Goal: Task Accomplishment & Management: Use online tool/utility

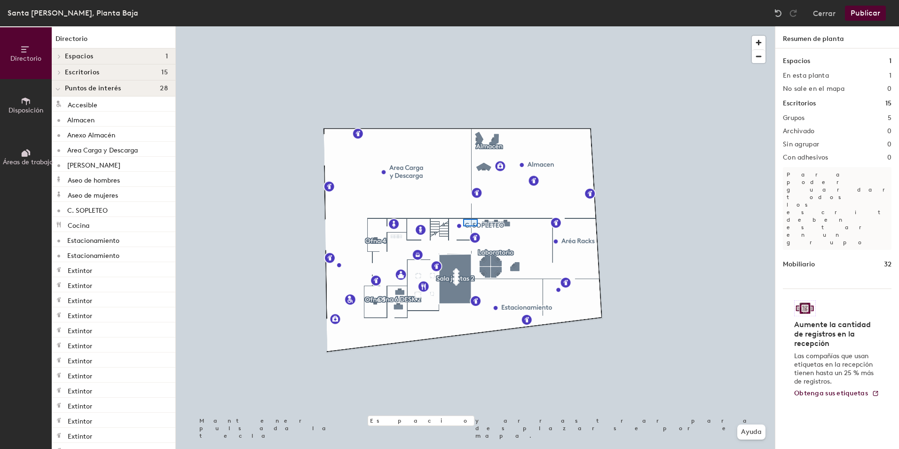
click at [463, 26] on div at bounding box center [475, 26] width 599 height 0
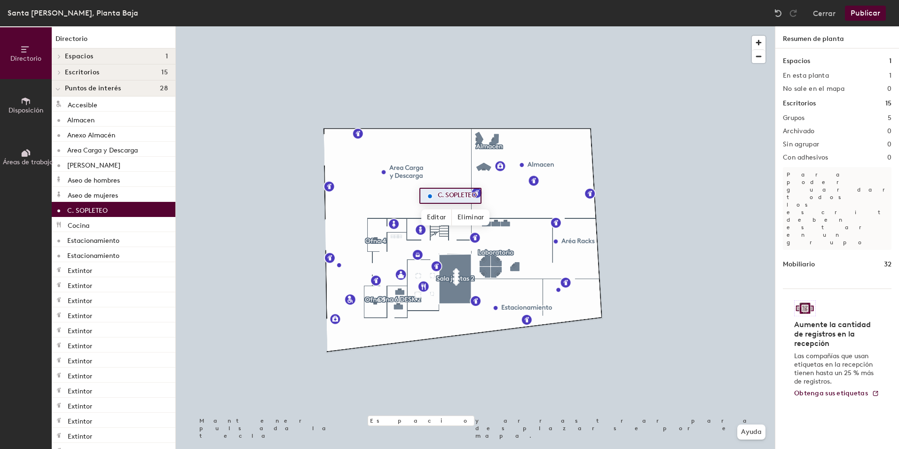
click at [33, 107] on span "Disposición" at bounding box center [25, 110] width 35 height 8
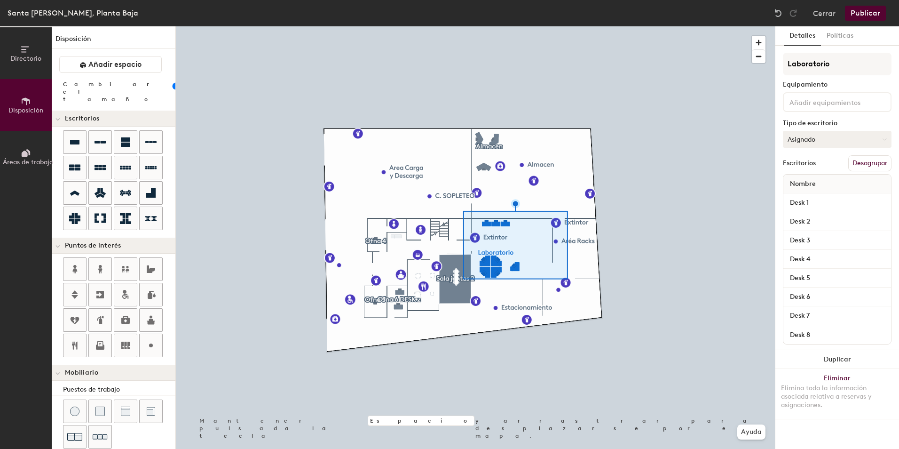
click at [814, 138] on button "Asignado" at bounding box center [837, 139] width 109 height 17
click at [817, 168] on div "Asignado" at bounding box center [831, 168] width 94 height 14
type input "20"
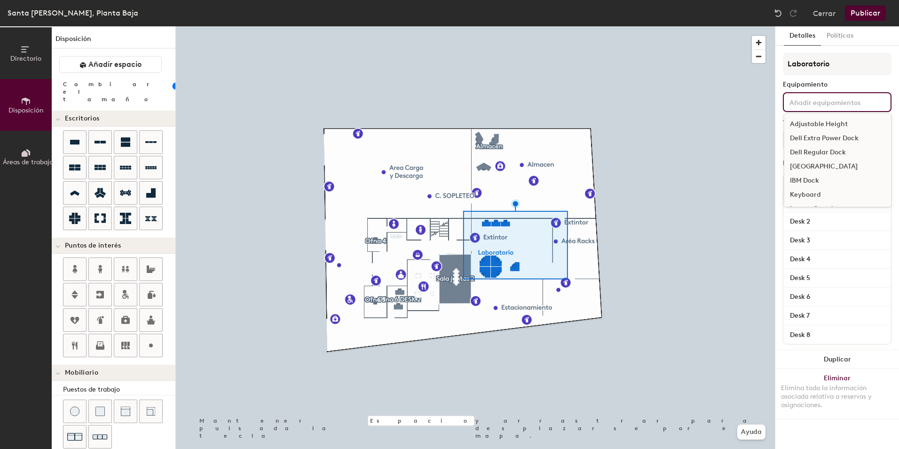
click at [805, 102] on input at bounding box center [830, 101] width 85 height 11
type input "L"
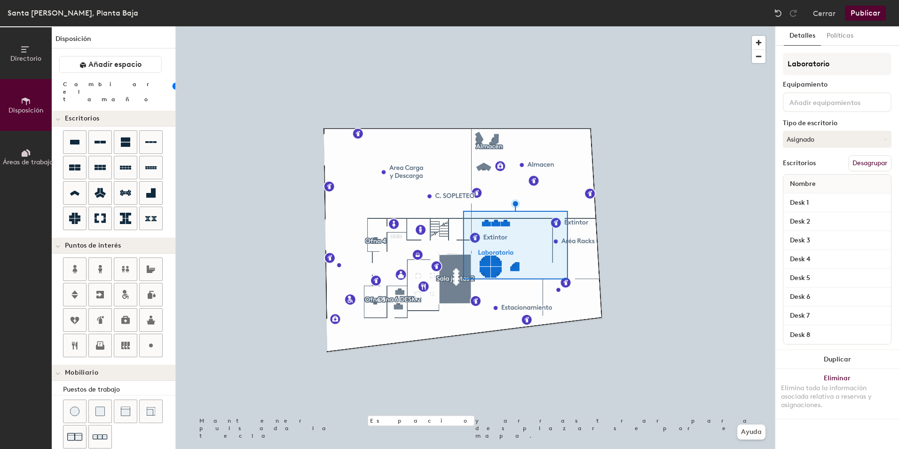
click at [799, 164] on div "Escritorios" at bounding box center [799, 163] width 33 height 8
click at [855, 164] on button "Desagrupar" at bounding box center [870, 163] width 43 height 16
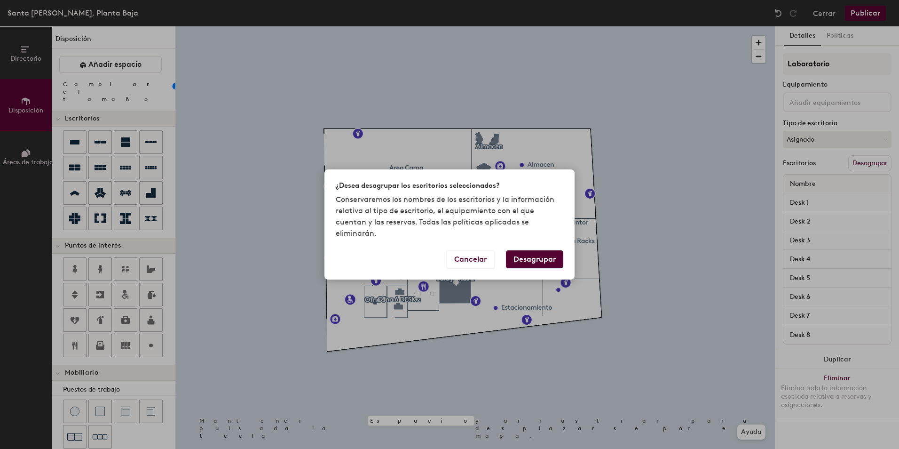
click at [552, 250] on button "Desagrupar" at bounding box center [534, 259] width 57 height 18
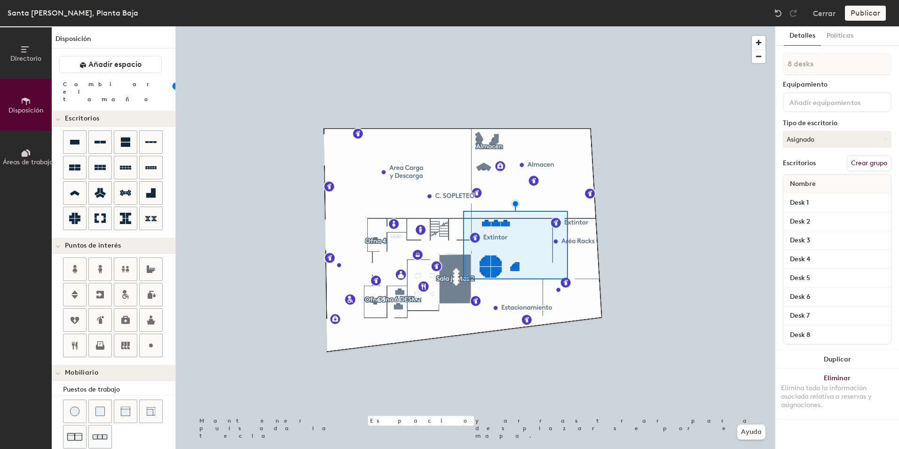
click at [864, 163] on button "Crear grupo" at bounding box center [869, 163] width 45 height 16
type input "20"
type input "Pod"
type input "20"
type input "P"
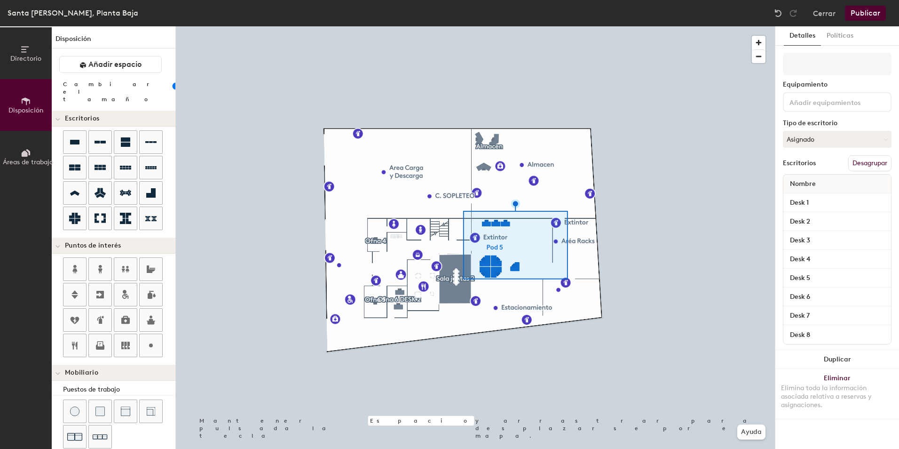
type input "20"
type input "d"
type input "20"
type input "l"
type input "20"
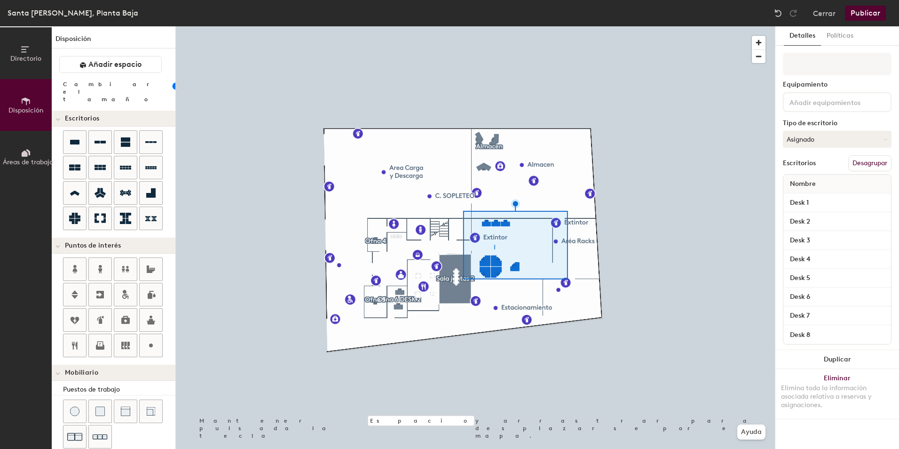
type input "20"
type input "l"
type input "20"
type input "L"
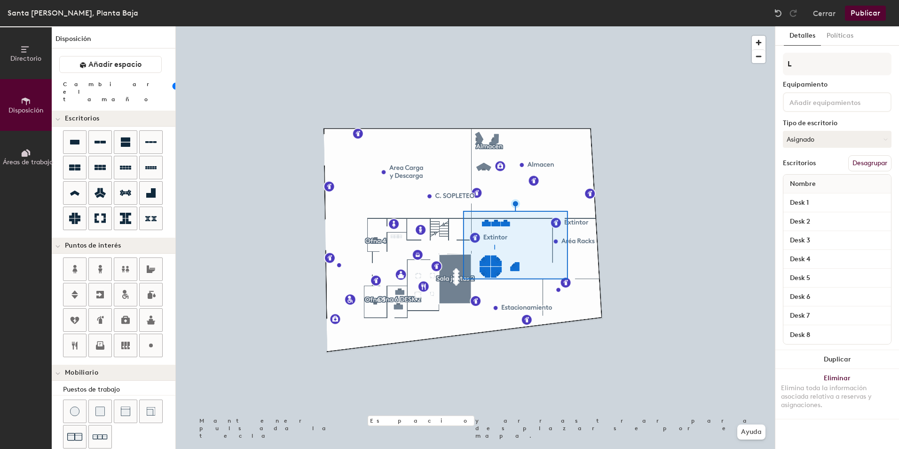
type input "20"
type input "La"
type input "20"
type input "Lab"
type input "20"
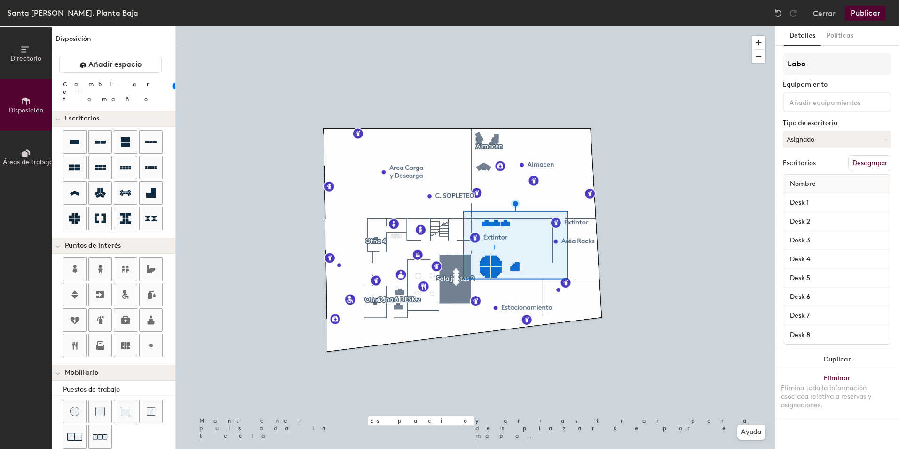
type input "Labor"
type input "20"
type input "Labora"
type input "20"
type input "Laborato"
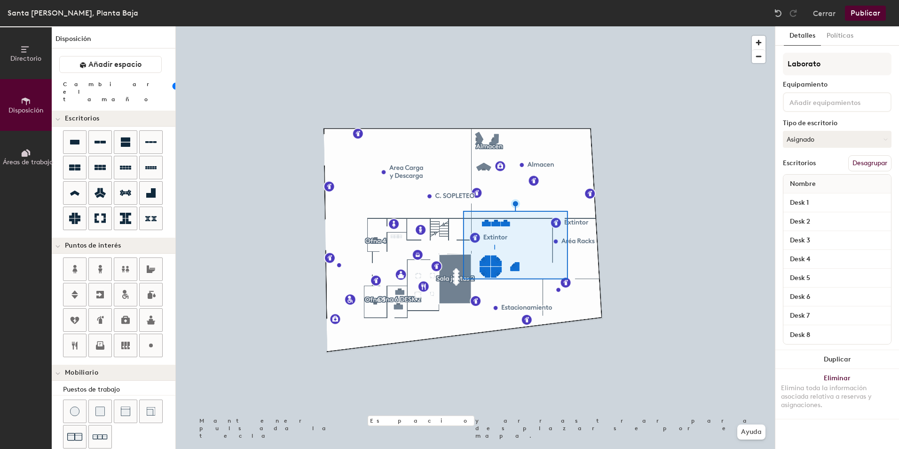
type input "20"
type input "Laboratorio"
type input "20"
type input "Laboratorio"
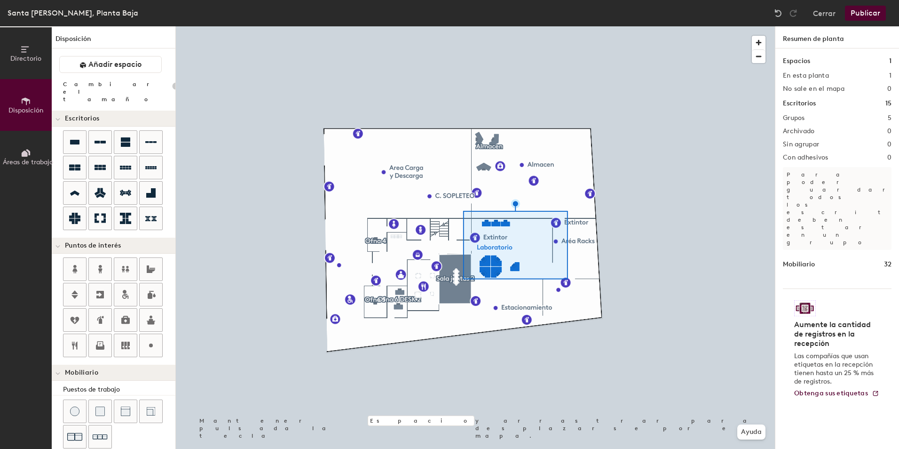
click at [857, 14] on button "Publicar" at bounding box center [865, 13] width 41 height 15
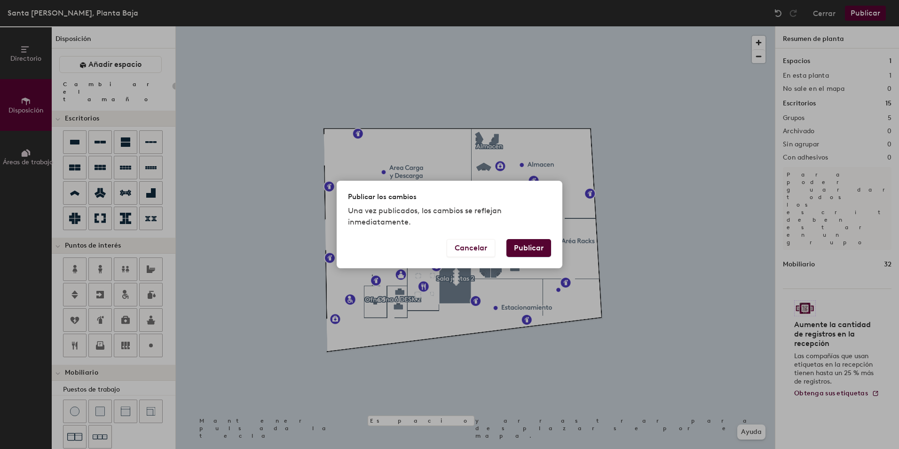
click at [516, 247] on button "Publicar" at bounding box center [529, 248] width 45 height 18
type input "20"
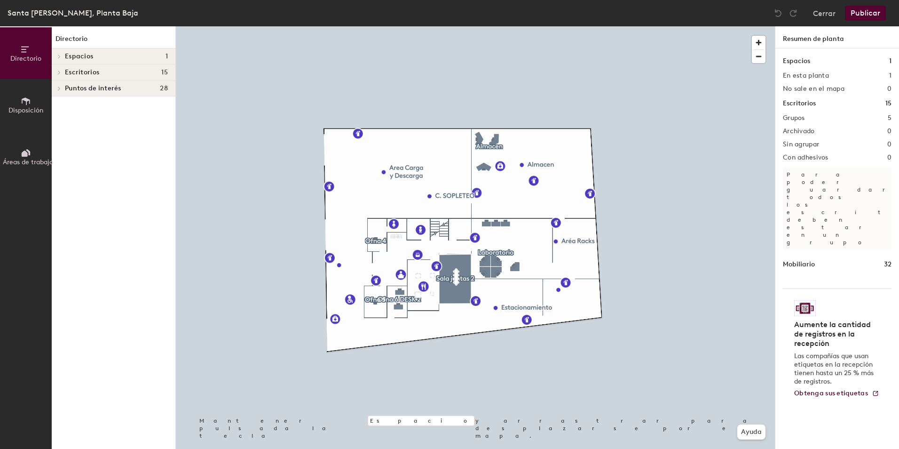
click at [815, 58] on div "Espacios 1" at bounding box center [837, 61] width 109 height 10
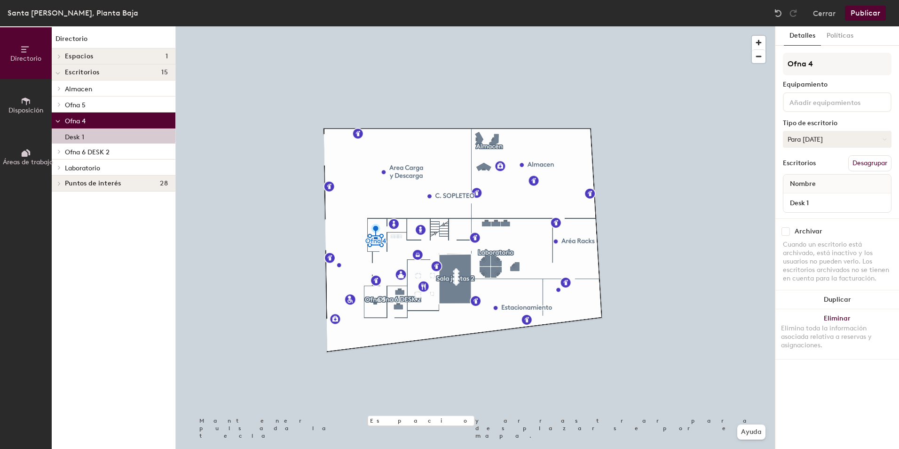
click at [822, 140] on button "Para [DATE]" at bounding box center [837, 139] width 109 height 17
click at [815, 197] on div "Reservable temporalmente" at bounding box center [831, 202] width 94 height 24
click at [832, 142] on button "Reservable temporalmente" at bounding box center [837, 139] width 109 height 17
click at [815, 167] on div "Asignado" at bounding box center [831, 168] width 94 height 14
click at [821, 141] on button "Asignado" at bounding box center [837, 139] width 109 height 17
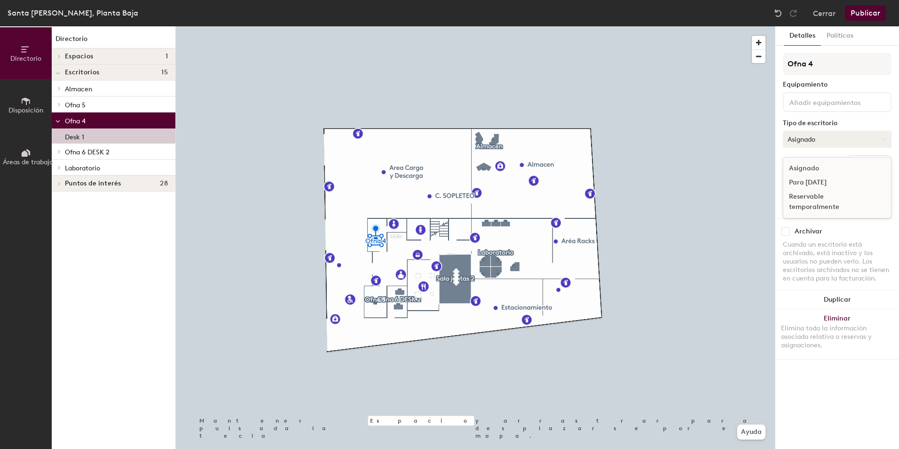
click at [836, 140] on button "Asignado" at bounding box center [837, 139] width 109 height 17
click at [825, 185] on div "Nombre" at bounding box center [838, 184] width 108 height 19
click at [811, 182] on span "Nombre" at bounding box center [803, 183] width 35 height 17
click at [800, 186] on span "Nombre" at bounding box center [803, 183] width 35 height 17
click at [860, 162] on button "Desagrupar" at bounding box center [870, 163] width 43 height 16
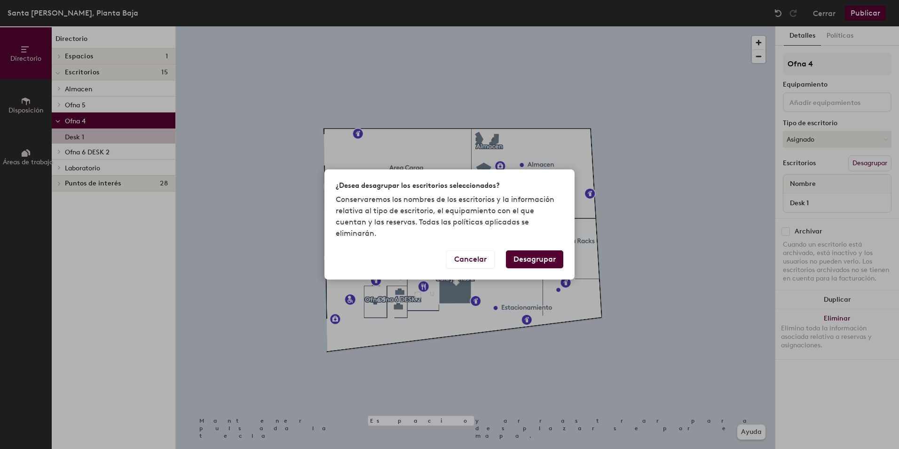
click at [535, 250] on button "Desagrupar" at bounding box center [534, 259] width 57 height 18
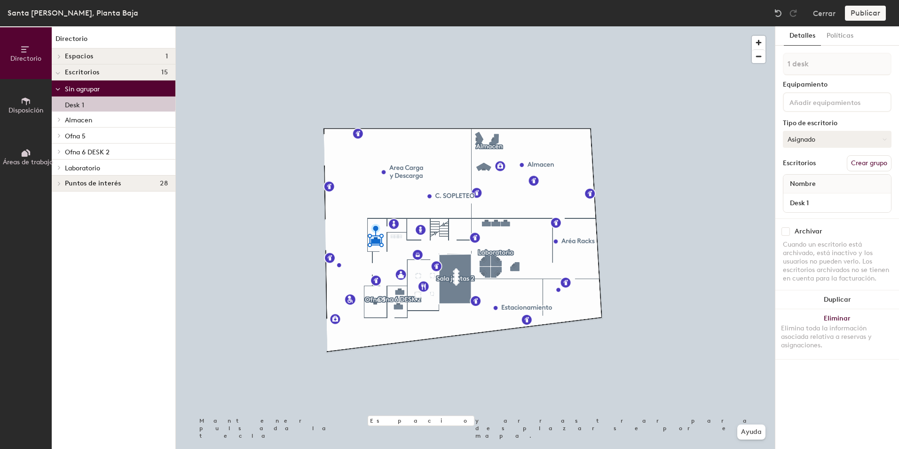
click at [805, 139] on button "Asignado" at bounding box center [837, 139] width 109 height 17
click at [810, 168] on div "Asignado" at bounding box center [831, 168] width 94 height 14
click at [817, 200] on input "Desk 1" at bounding box center [838, 202] width 104 height 13
click at [822, 181] on div "Nombre" at bounding box center [838, 184] width 108 height 19
click at [787, 230] on input "checkbox" at bounding box center [786, 231] width 8 height 8
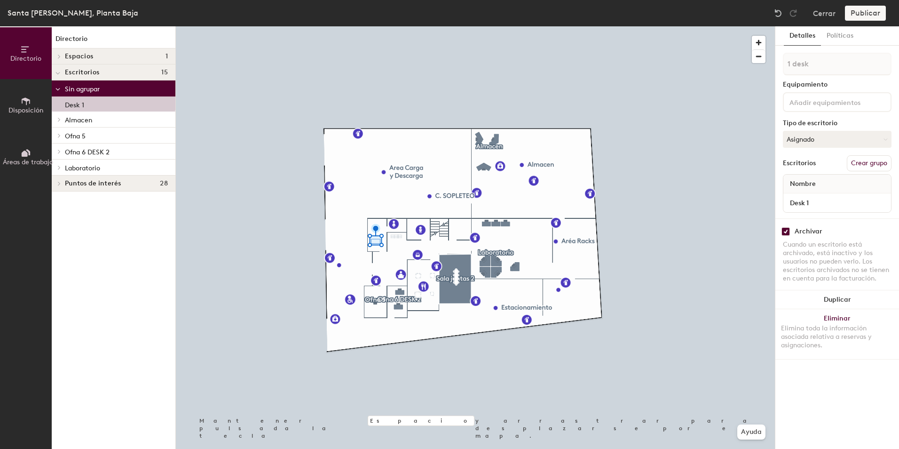
click at [787, 231] on input "checkbox" at bounding box center [786, 231] width 8 height 8
checkbox input "false"
click at [870, 12] on div "Publicar" at bounding box center [868, 13] width 47 height 15
click at [867, 13] on div "Publicar" at bounding box center [868, 13] width 47 height 15
click at [855, 12] on div "Publicar" at bounding box center [868, 13] width 47 height 15
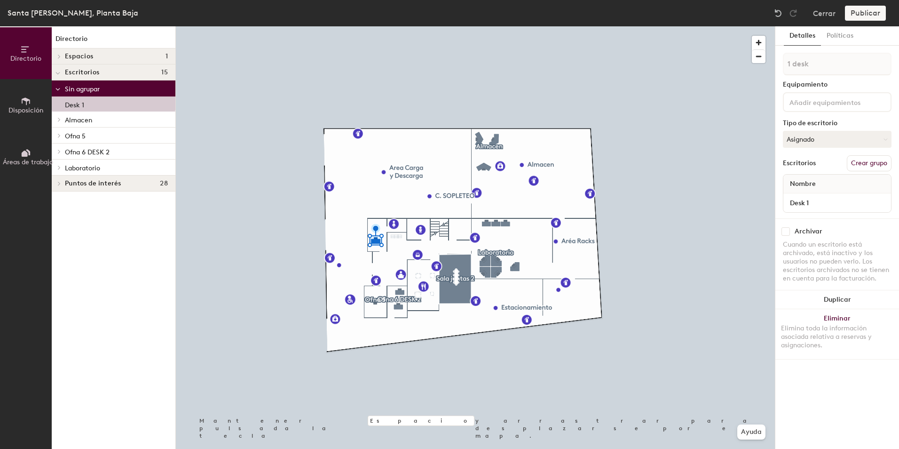
click at [867, 12] on div "Publicar" at bounding box center [868, 13] width 47 height 15
drag, startPoint x: 867, startPoint y: 12, endPoint x: 858, endPoint y: 12, distance: 9.0
click at [858, 12] on div "Publicar" at bounding box center [868, 13] width 47 height 15
click at [860, 16] on div "Publicar" at bounding box center [868, 13] width 47 height 15
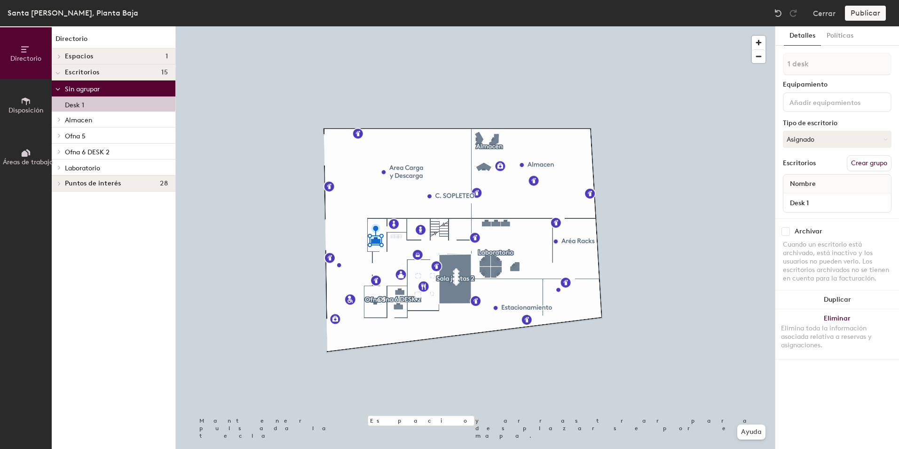
click at [861, 12] on div "Publicar" at bounding box center [868, 13] width 47 height 15
click at [859, 12] on div "Publicar" at bounding box center [868, 13] width 47 height 15
click at [807, 82] on div "Equipamiento" at bounding box center [837, 85] width 109 height 8
click at [812, 106] on input at bounding box center [830, 101] width 85 height 11
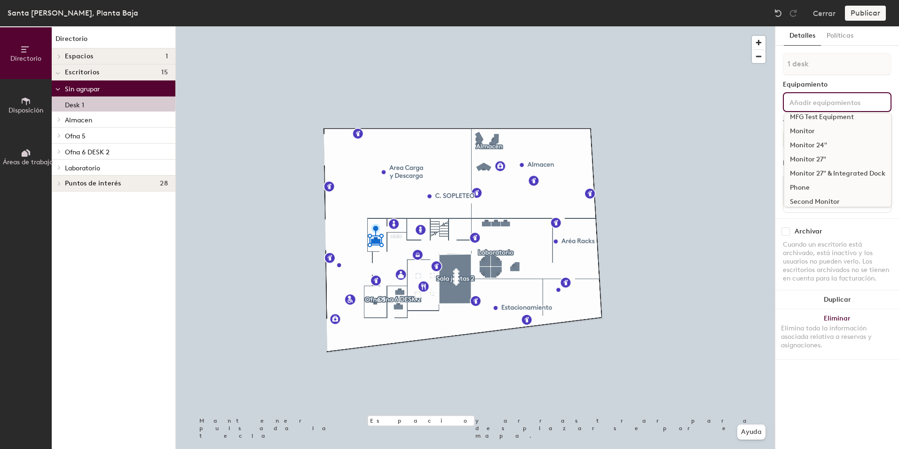
scroll to position [112, 0]
click at [808, 181] on div "Phone" at bounding box center [838, 182] width 107 height 14
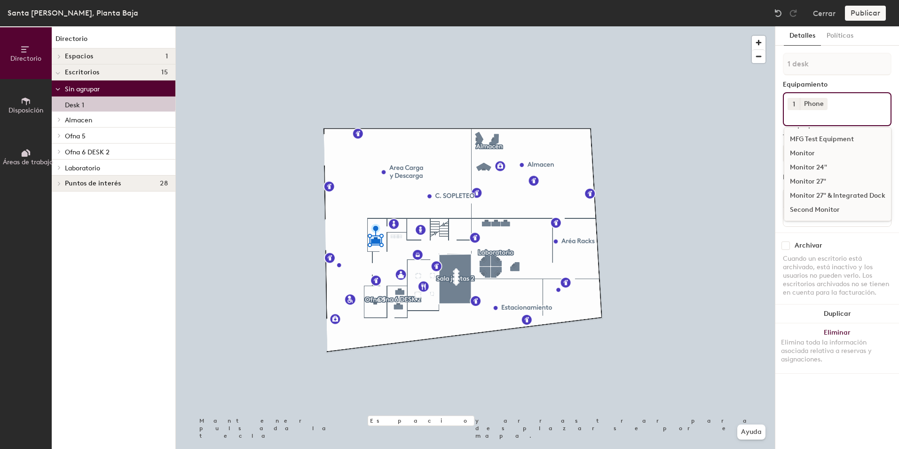
scroll to position [98, 0]
click at [809, 154] on div "Monitor" at bounding box center [838, 153] width 107 height 14
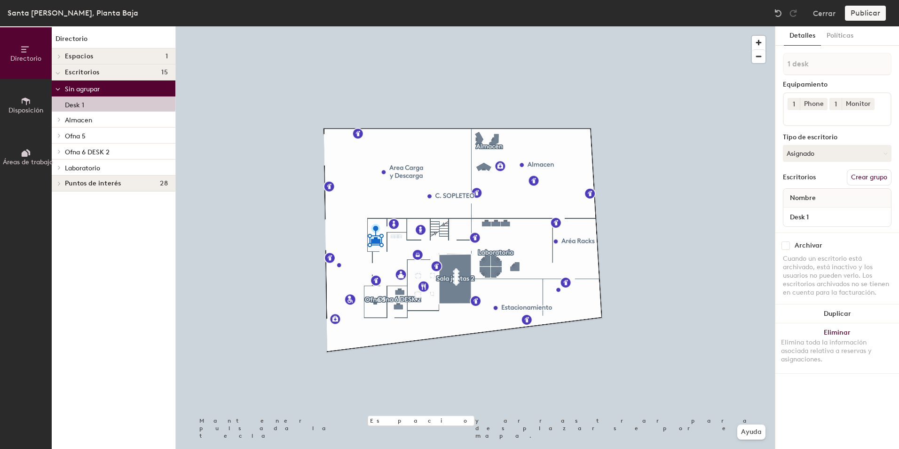
click at [871, 10] on div "Publicar" at bounding box center [868, 13] width 47 height 15
click at [867, 14] on div "Publicar" at bounding box center [868, 13] width 47 height 15
click at [870, 13] on div "Publicar" at bounding box center [868, 13] width 47 height 15
click at [866, 175] on button "Crear grupo" at bounding box center [869, 177] width 45 height 16
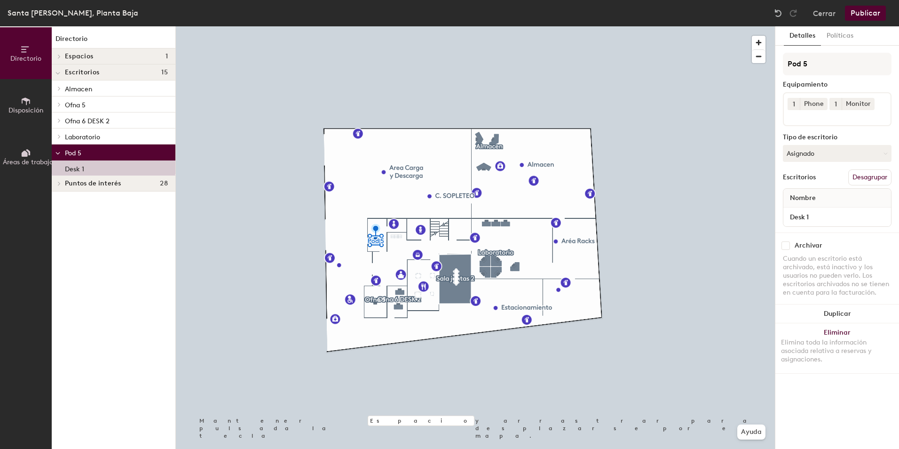
click at [877, 15] on button "Publicar" at bounding box center [865, 13] width 41 height 15
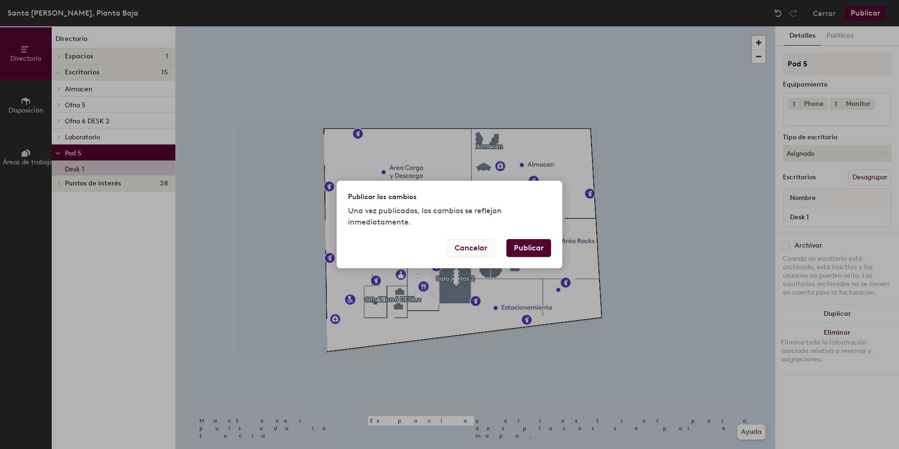
click at [476, 248] on button "Cancelar" at bounding box center [471, 248] width 48 height 18
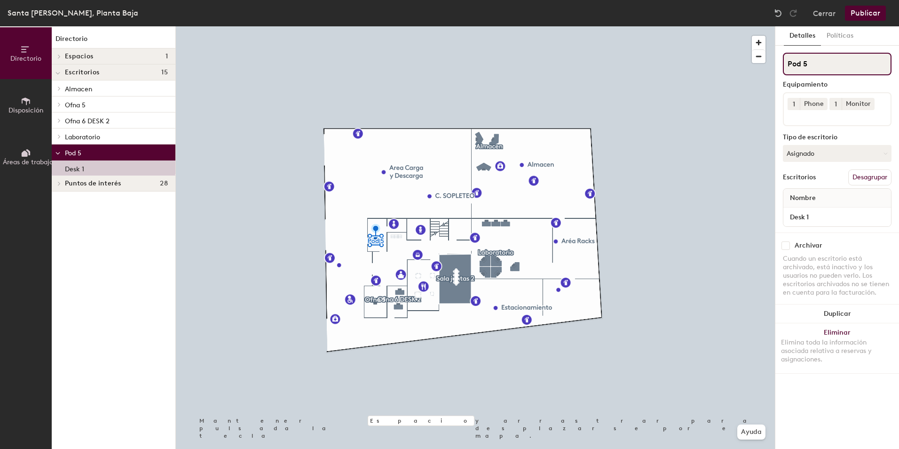
click at [761, 66] on div "Directorio Disposición Áreas de trabajo Directorio Espacios 1 Sala juntas 2 Esc…" at bounding box center [449, 237] width 899 height 422
type input "o"
type input "Ofna 4"
click at [859, 12] on button "Publicar" at bounding box center [865, 13] width 41 height 15
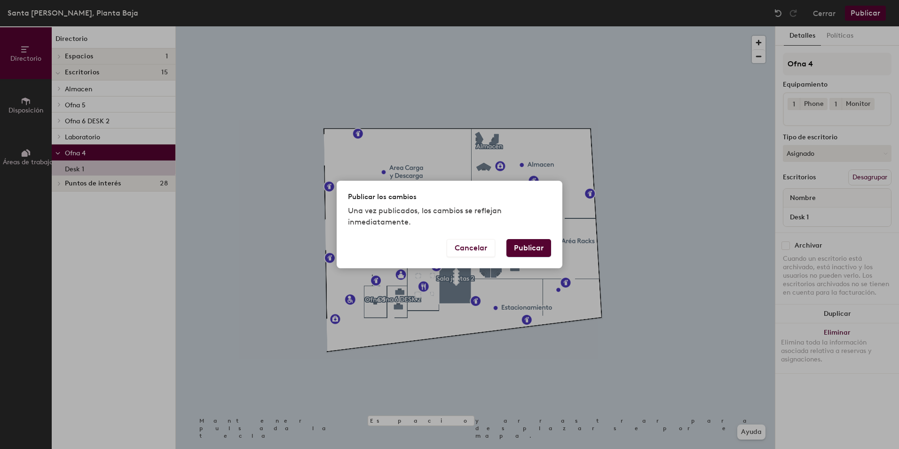
click at [526, 244] on button "Publicar" at bounding box center [529, 248] width 45 height 18
